Goal: Information Seeking & Learning: Learn about a topic

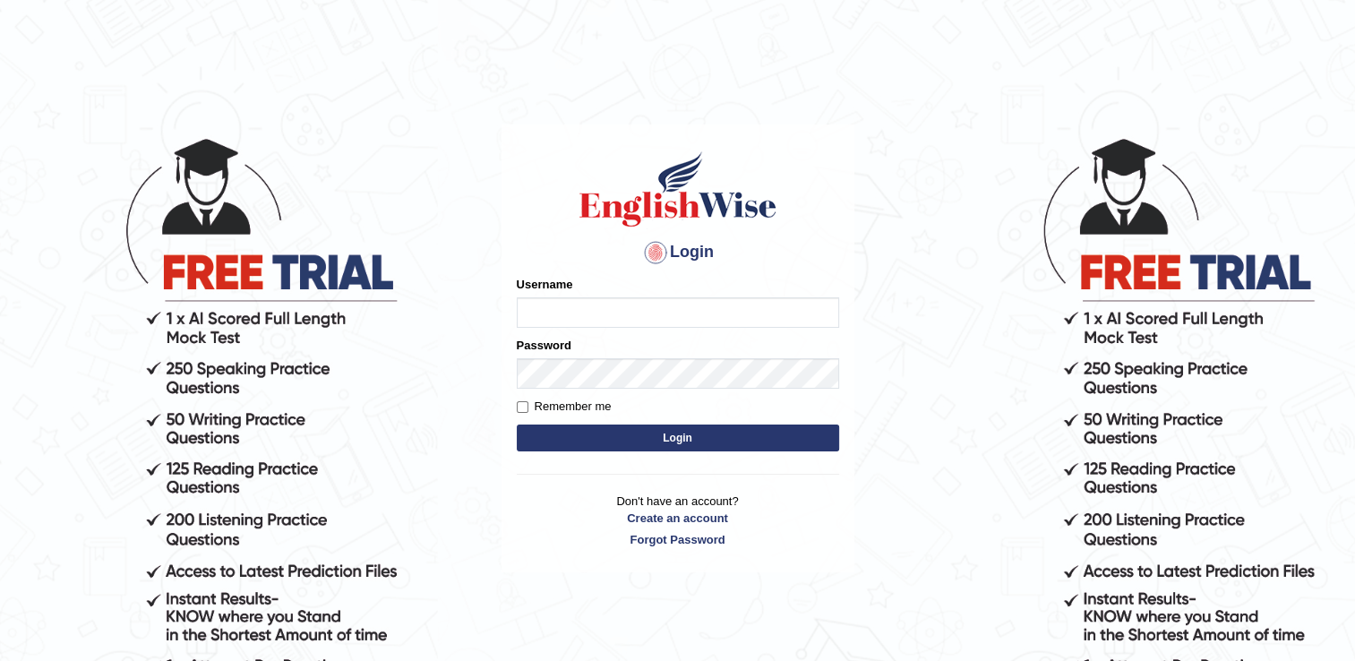
type input "punianarender"
click at [669, 437] on button "Login" at bounding box center [678, 437] width 322 height 27
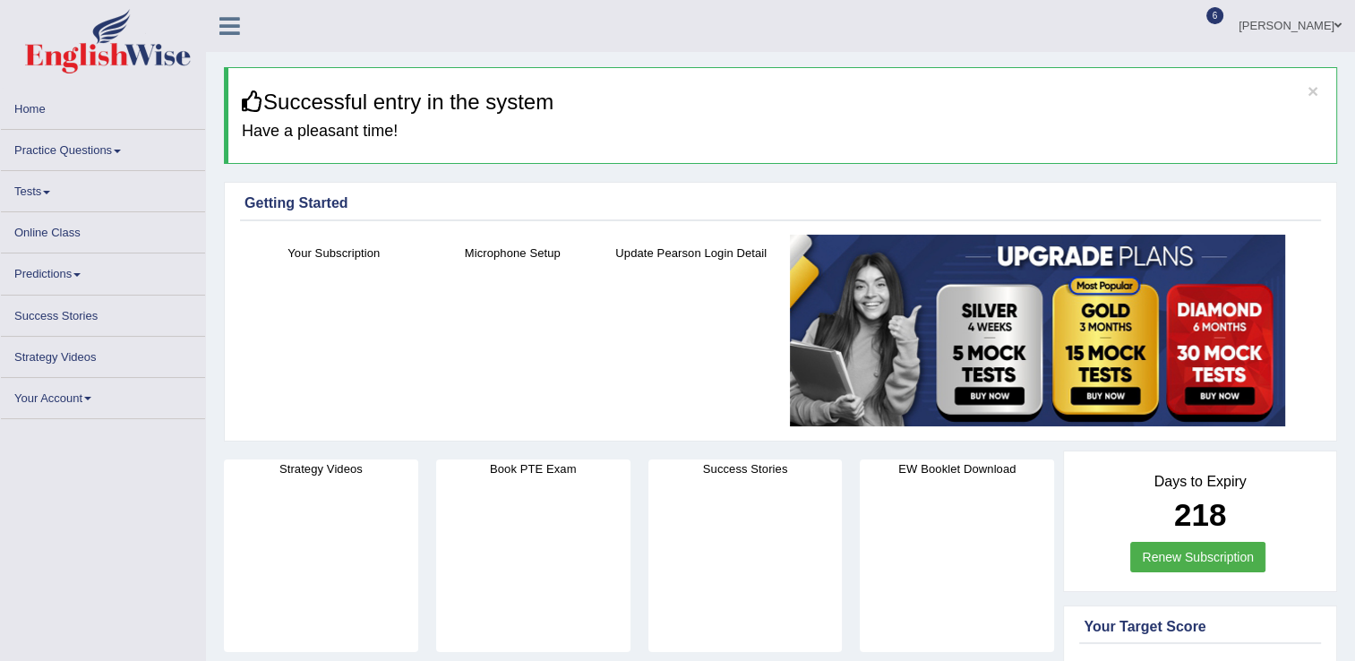
click at [79, 159] on link "Practice Questions" at bounding box center [103, 147] width 204 height 35
click at [118, 155] on link "Practice Questions" at bounding box center [103, 147] width 204 height 35
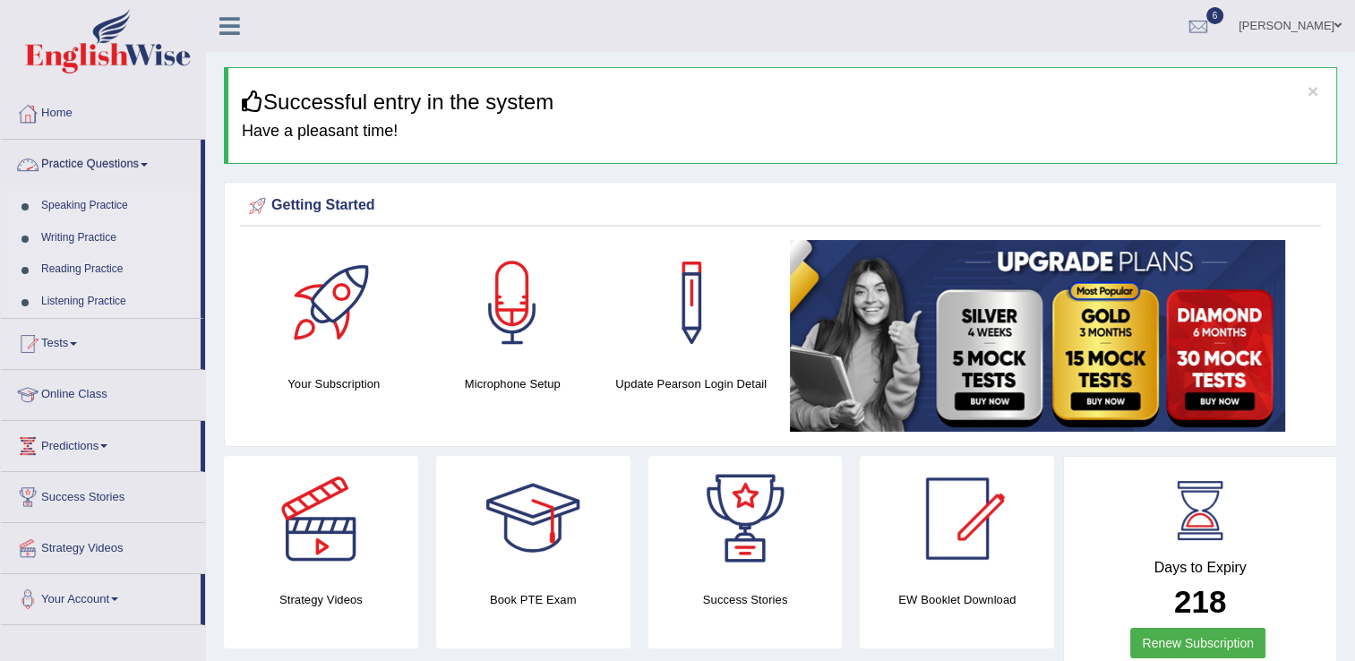
click at [153, 168] on link "Practice Questions" at bounding box center [101, 162] width 200 height 45
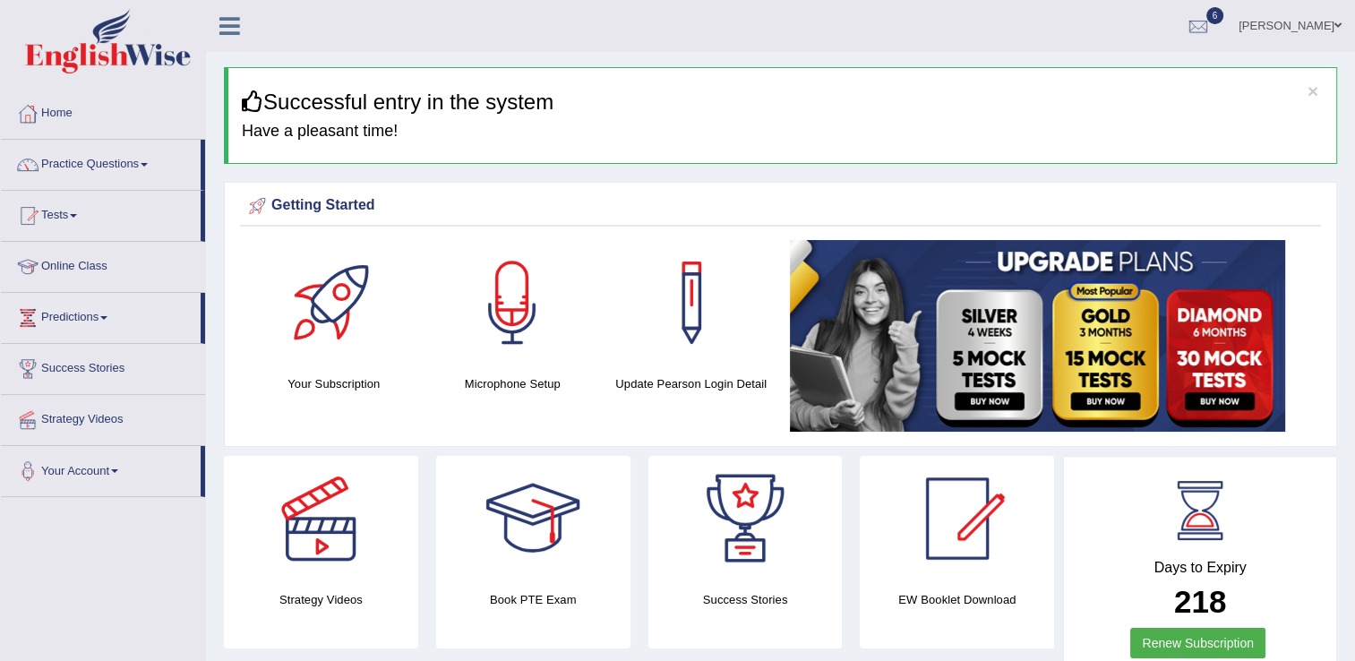
click at [154, 171] on link "Practice Questions" at bounding box center [101, 162] width 200 height 45
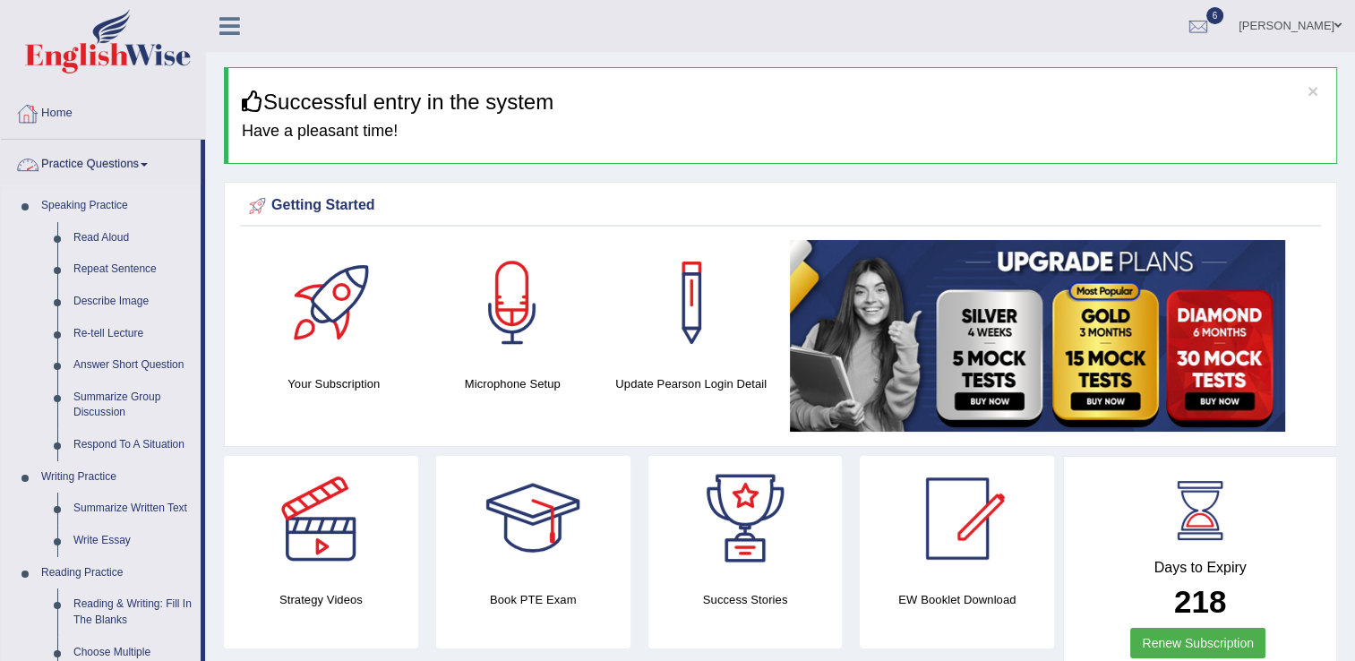
click at [34, 102] on div at bounding box center [27, 113] width 27 height 27
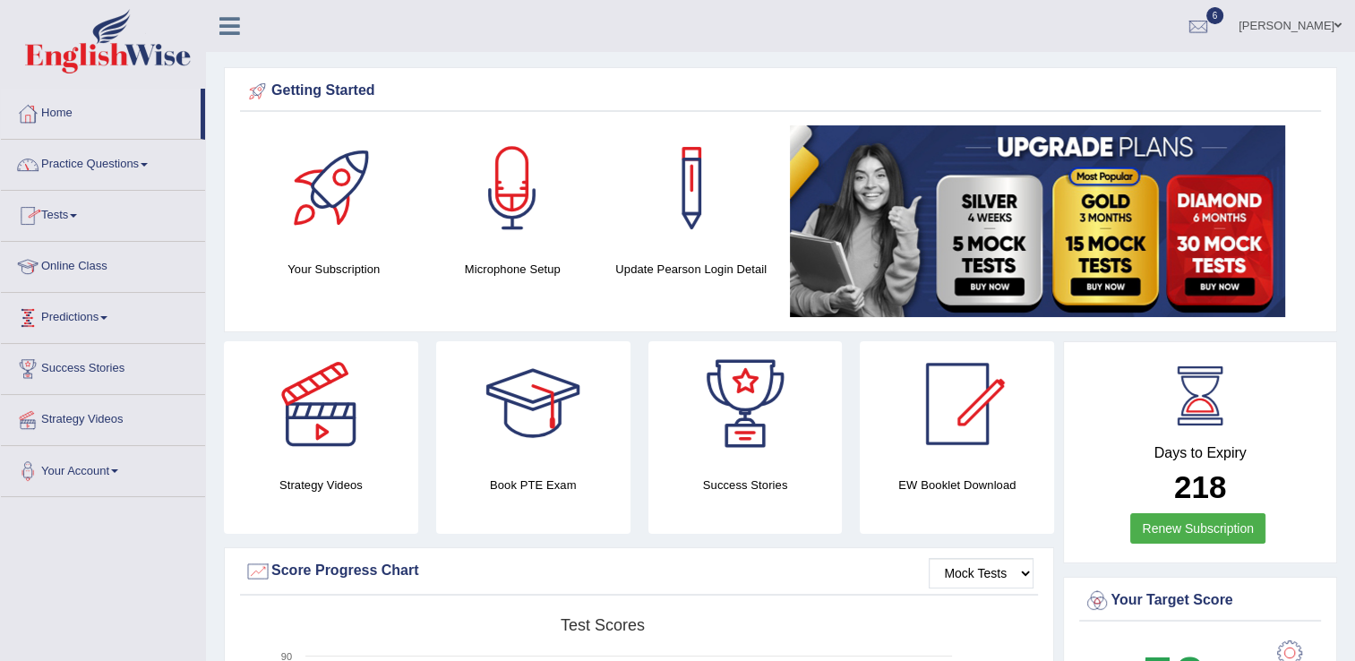
click at [59, 264] on link "Online Class" at bounding box center [103, 264] width 204 height 45
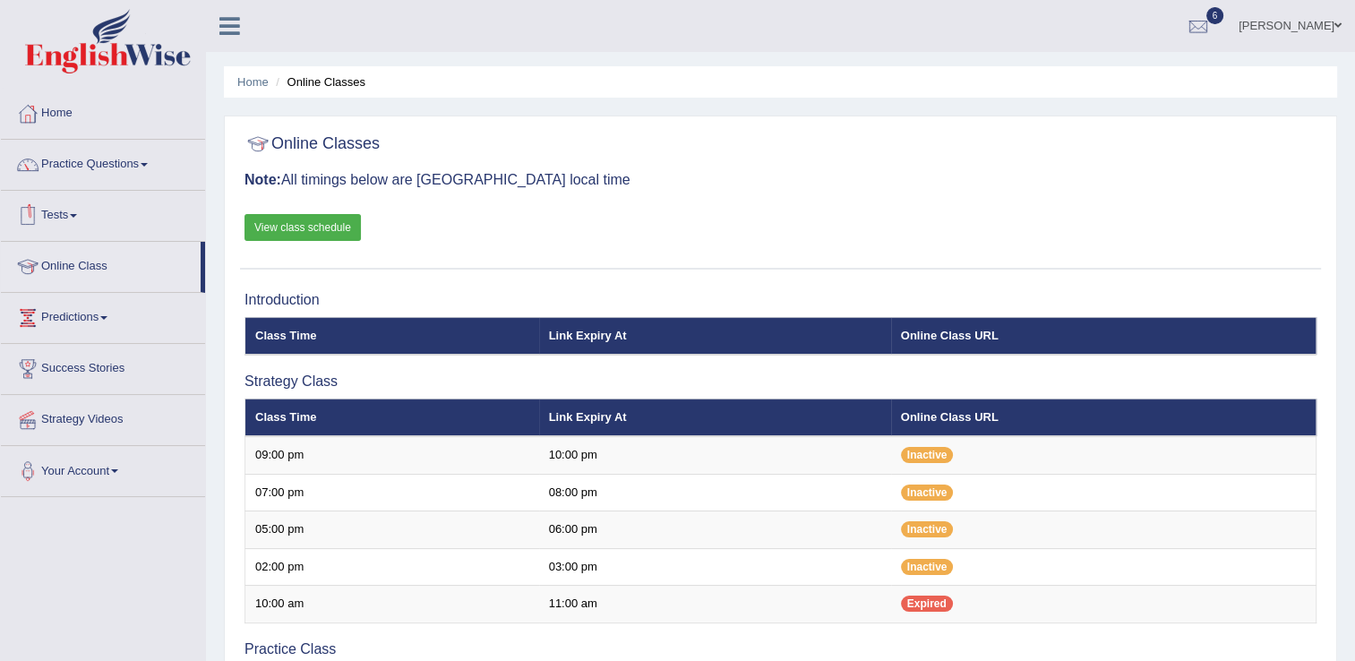
click at [283, 227] on link "View class schedule" at bounding box center [302, 227] width 116 height 27
click at [139, 176] on link "Practice Questions" at bounding box center [103, 162] width 204 height 45
